Goal: Information Seeking & Learning: Learn about a topic

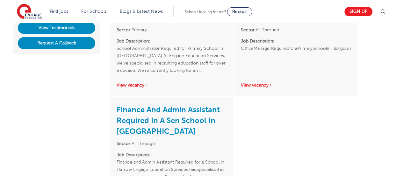
scroll to position [64, 0]
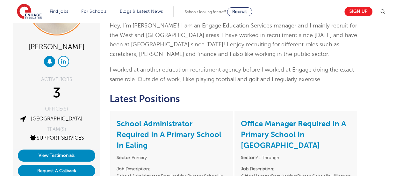
click at [62, 61] on icon at bounding box center [63, 60] width 5 height 5
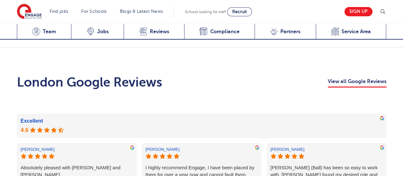
scroll to position [1052, 0]
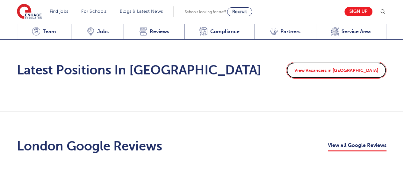
click at [339, 62] on link "View Vacancies in London" at bounding box center [336, 70] width 100 height 17
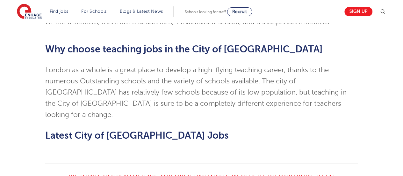
scroll to position [574, 0]
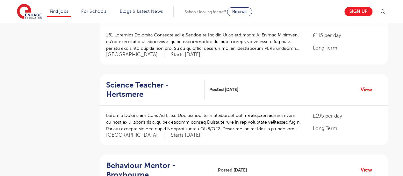
scroll to position [96, 0]
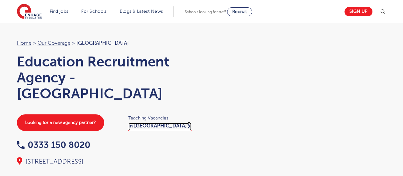
click at [140, 126] on link "in [GEOGRAPHIC_DATA]" at bounding box center [159, 127] width 63 height 8
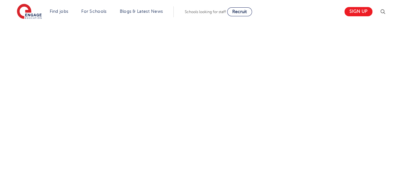
scroll to position [76, 0]
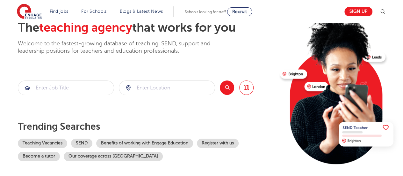
scroll to position [64, 0]
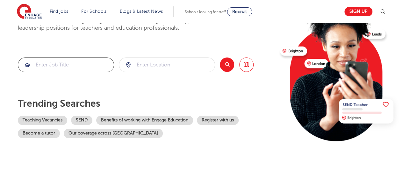
click at [82, 66] on input "search" at bounding box center [66, 65] width 96 height 14
